Goal: Transaction & Acquisition: Purchase product/service

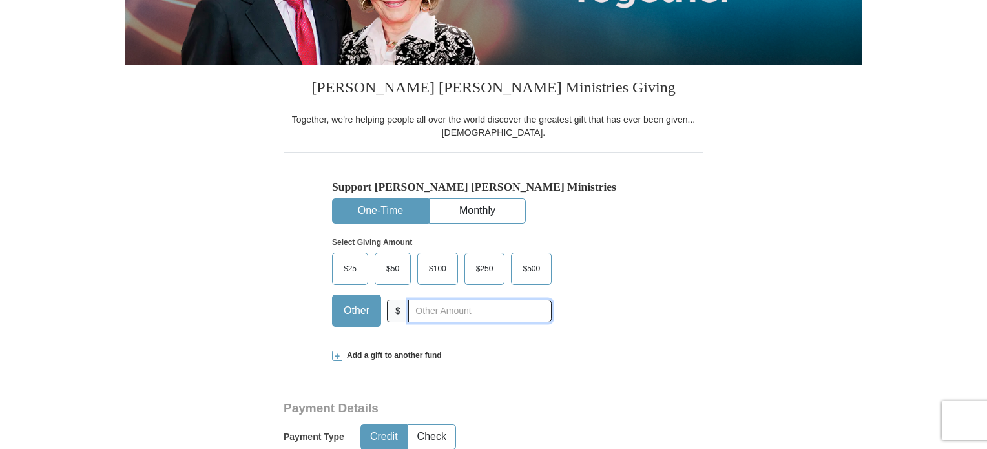
click at [450, 305] on input "text" at bounding box center [479, 311] width 143 height 23
type input "130"
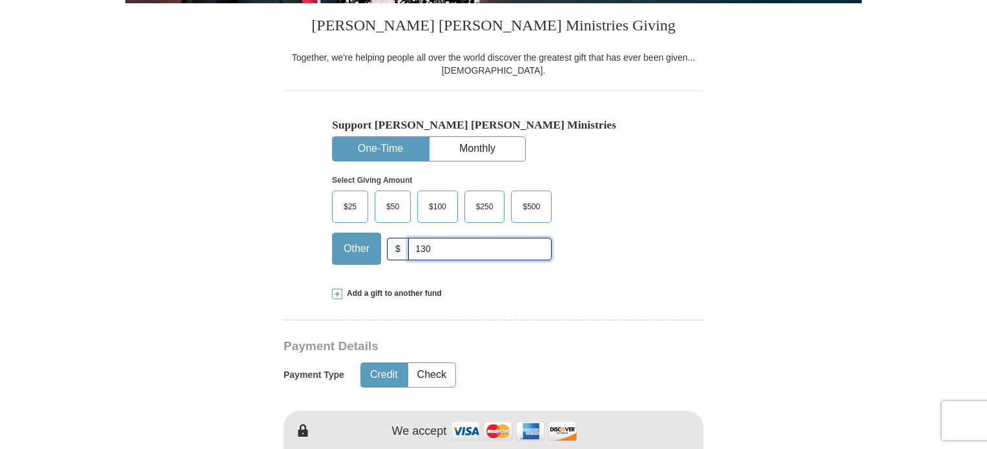
scroll to position [452, 0]
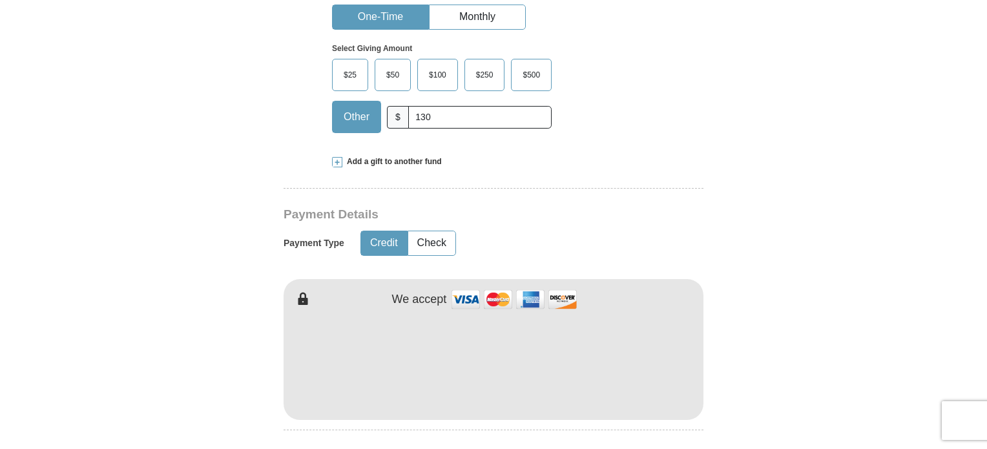
type input "[PERSON_NAME]"
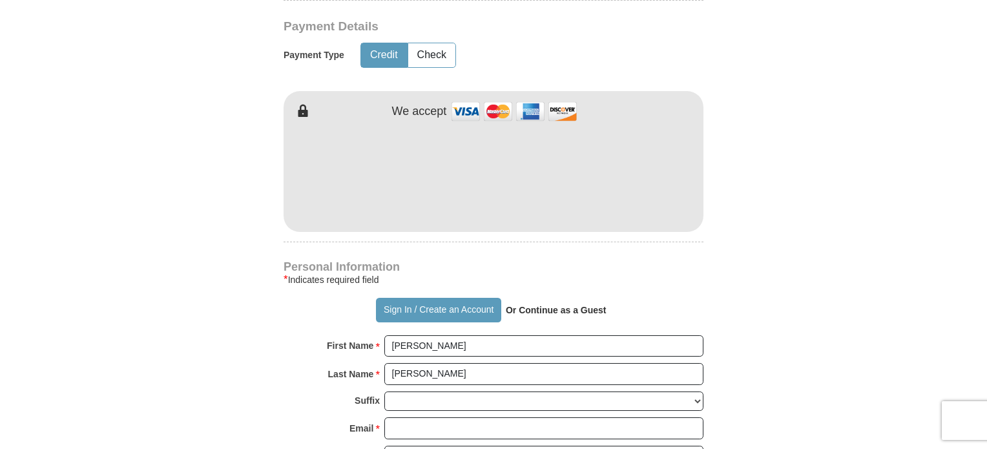
scroll to position [646, 0]
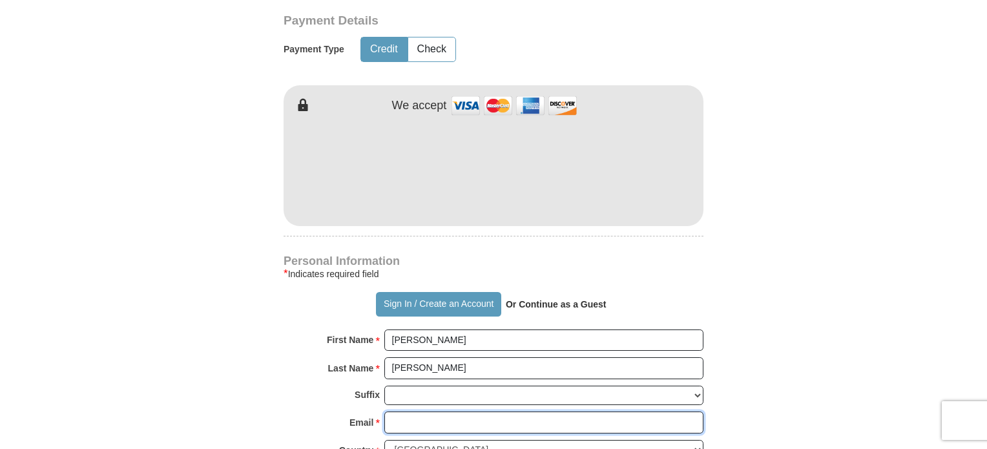
click at [463, 419] on input "Email *" at bounding box center [543, 422] width 319 height 22
type input "[EMAIL_ADDRESS][DOMAIN_NAME]"
type input "[STREET_ADDRESS][PERSON_NAME]"
type input "Franklin"
select select "KY"
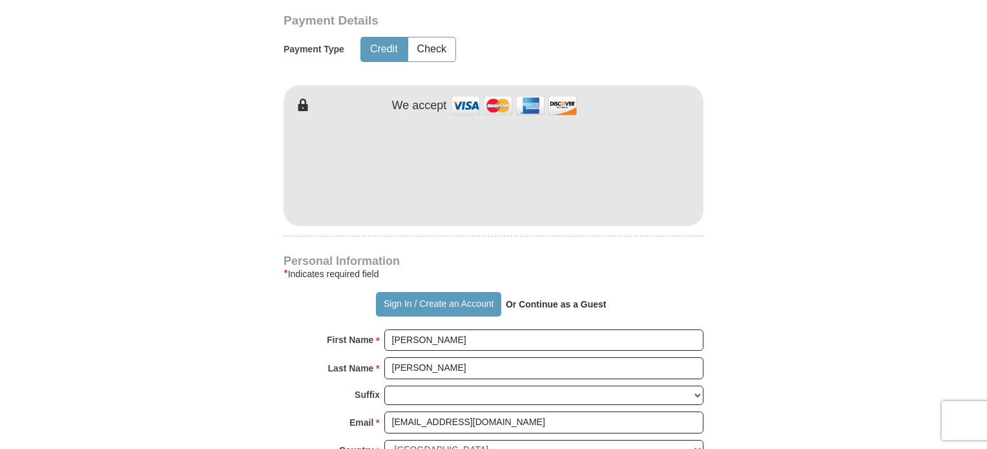
type input "42134"
type input "6153643350"
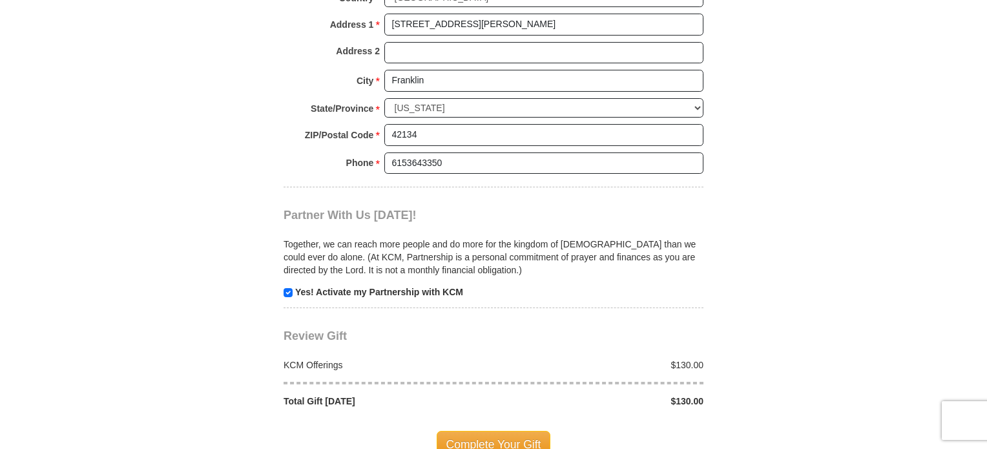
scroll to position [1163, 0]
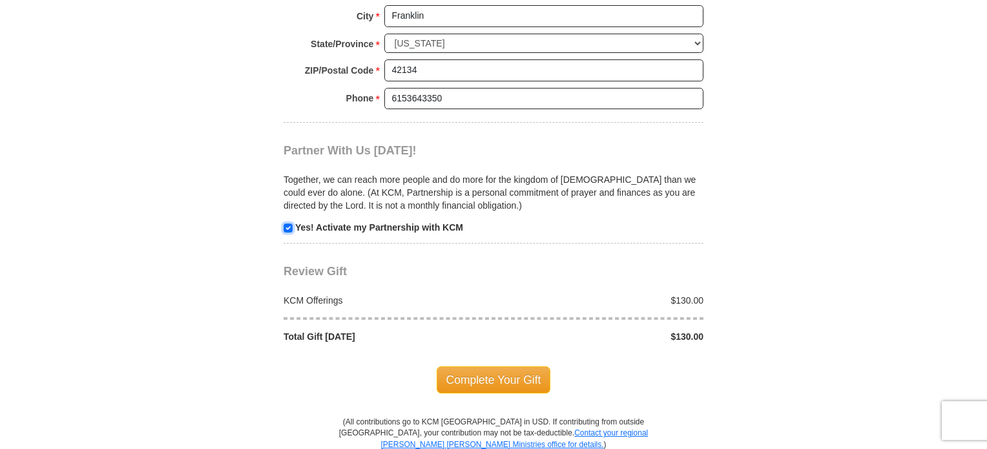
click at [289, 223] on input "checkbox" at bounding box center [288, 227] width 9 height 9
checkbox input "false"
click at [514, 372] on span "Complete Your Gift" at bounding box center [494, 379] width 114 height 27
